Goal: Task Accomplishment & Management: Complete application form

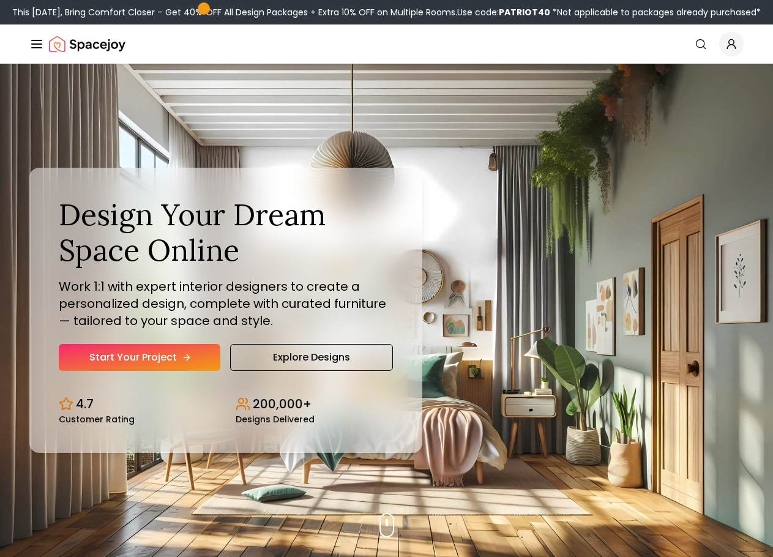
click at [149, 360] on link "Start Your Project" at bounding box center [139, 357] width 161 height 27
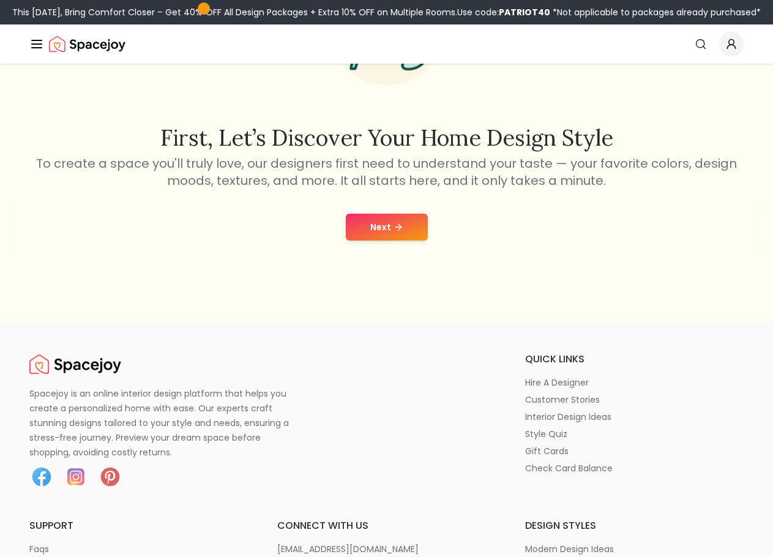
scroll to position [184, 0]
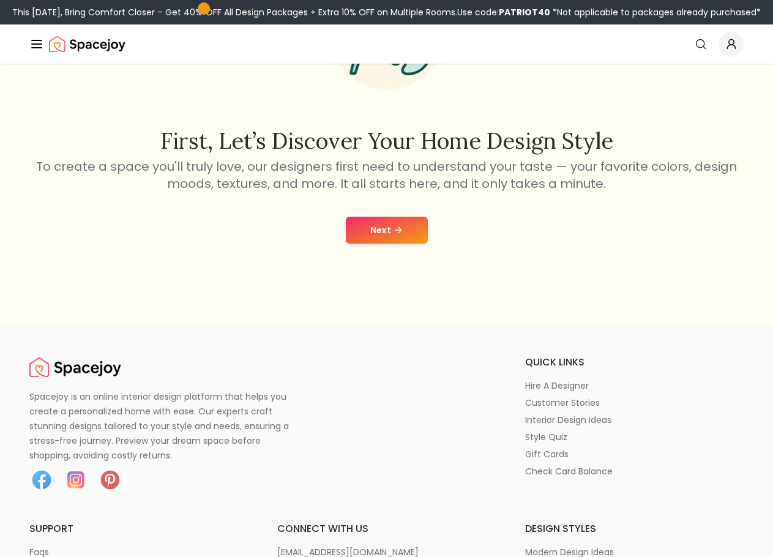
click at [364, 229] on button "Next" at bounding box center [387, 230] width 82 height 27
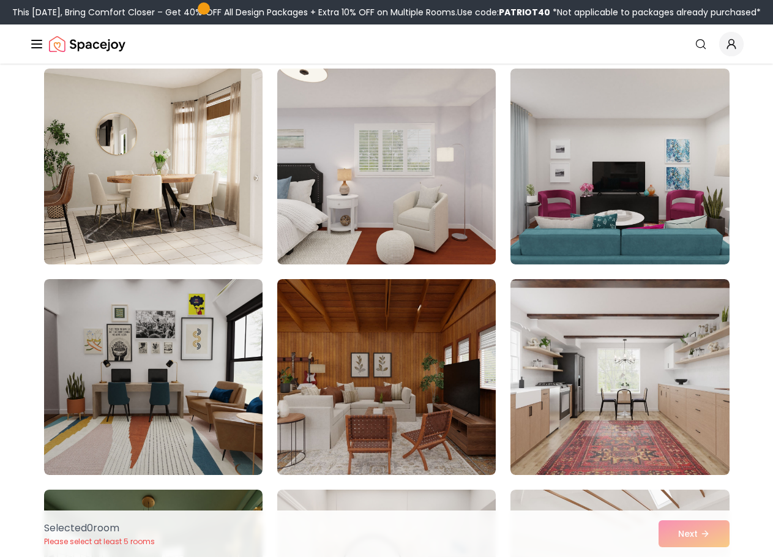
scroll to position [1591, 0]
